Goal: Information Seeking & Learning: Learn about a topic

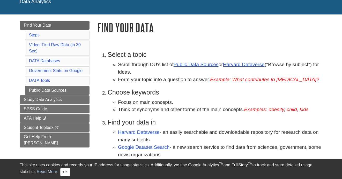
scroll to position [51, 0]
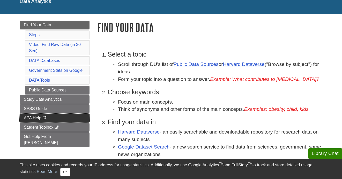
click at [59, 119] on link "APA Help This link opens in a new window" at bounding box center [55, 118] width 70 height 9
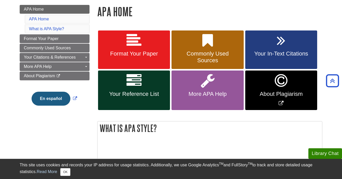
scroll to position [64, 0]
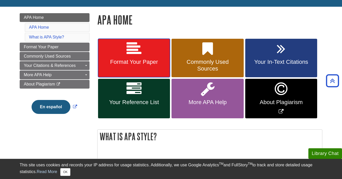
click at [143, 62] on span "Format Your Paper" at bounding box center [134, 62] width 64 height 7
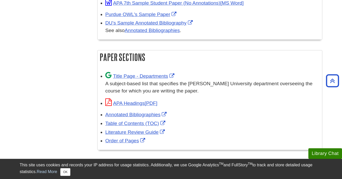
scroll to position [301, 0]
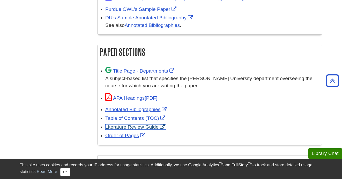
click at [134, 124] on link "Literature Review Guide" at bounding box center [135, 126] width 61 height 5
